Goal: Information Seeking & Learning: Learn about a topic

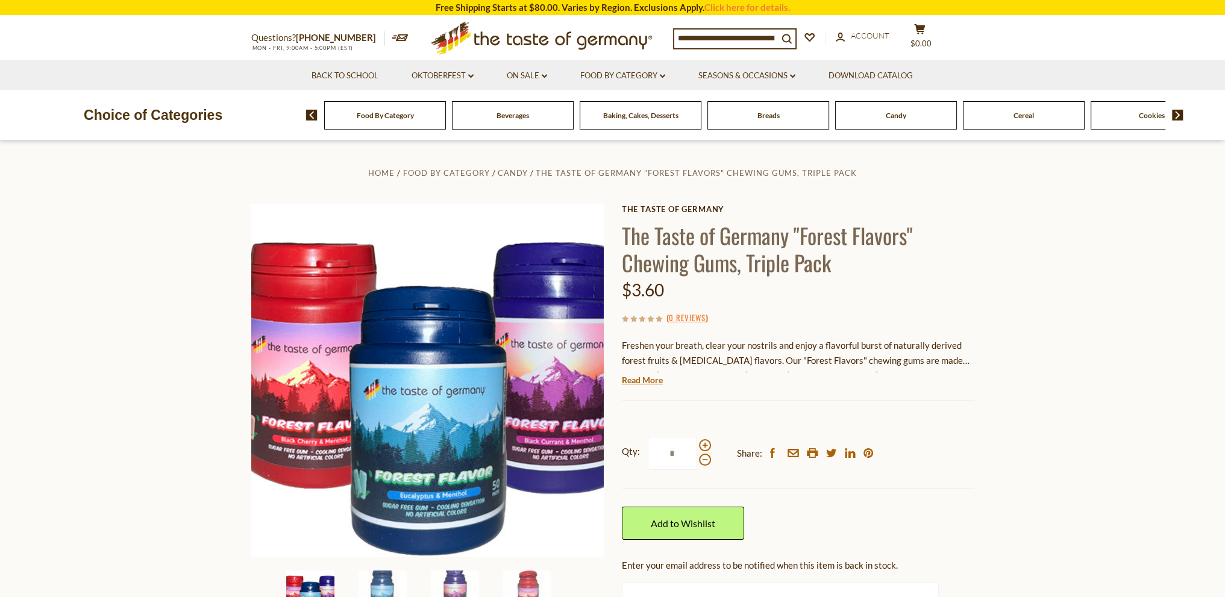
click at [649, 380] on link "Read More" at bounding box center [642, 380] width 41 height 12
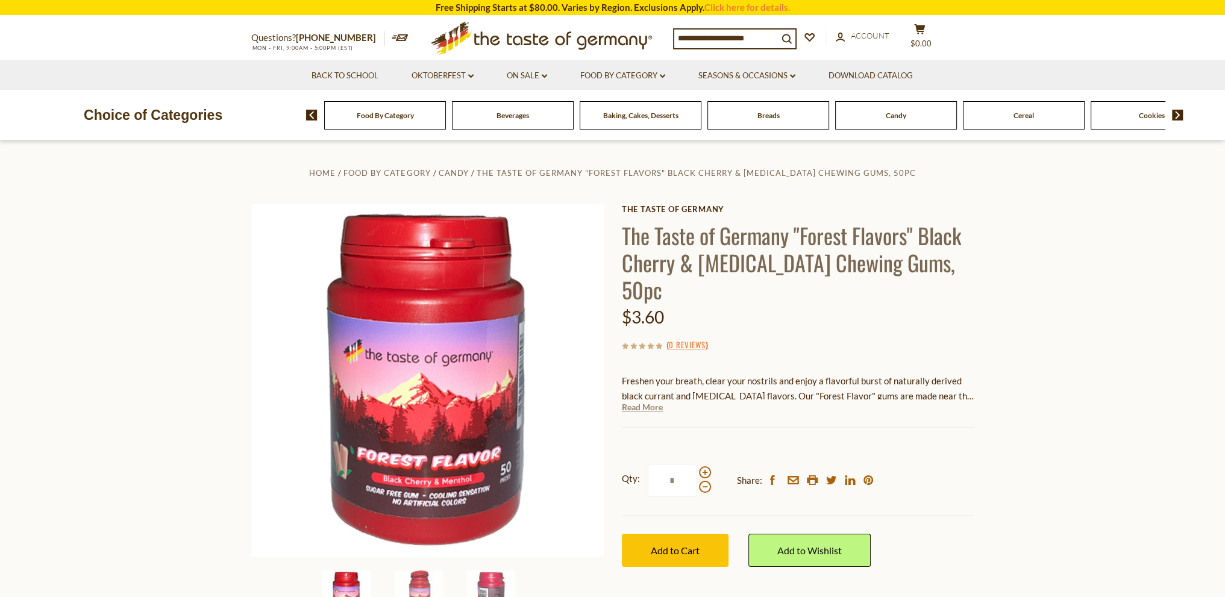
click at [643, 401] on link "Read More" at bounding box center [642, 407] width 41 height 12
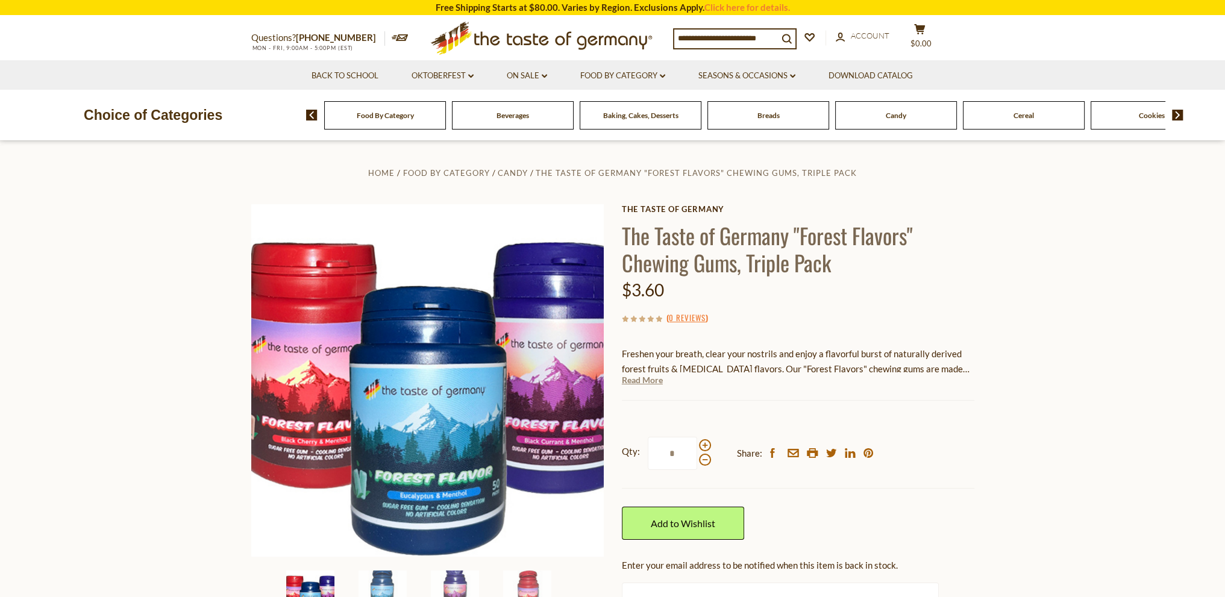
click at [648, 382] on link "Read More" at bounding box center [642, 380] width 41 height 12
